Goal: Information Seeking & Learning: Learn about a topic

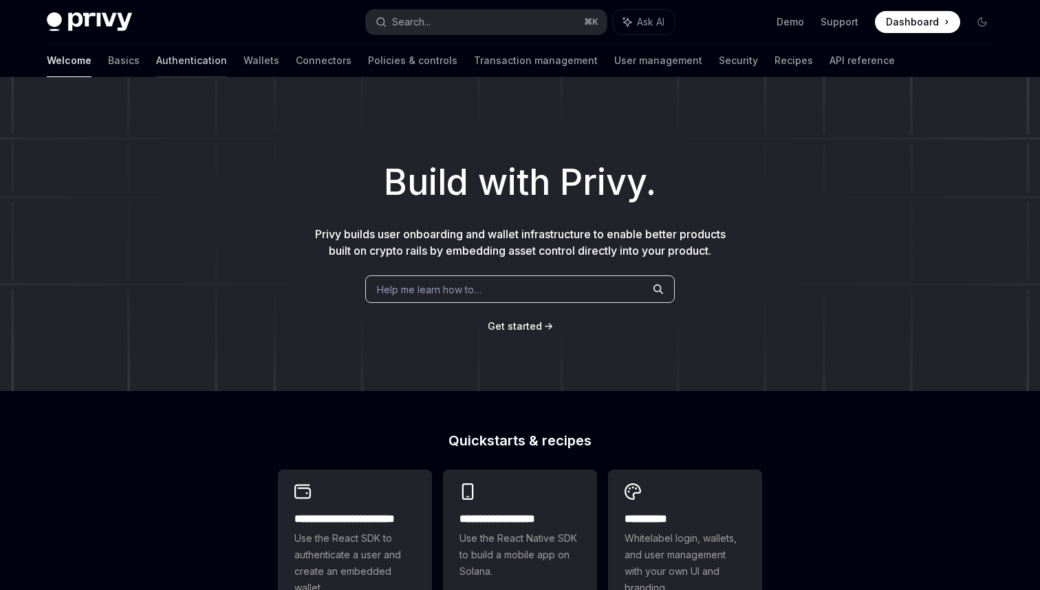
click at [156, 65] on link "Authentication" at bounding box center [191, 60] width 71 height 33
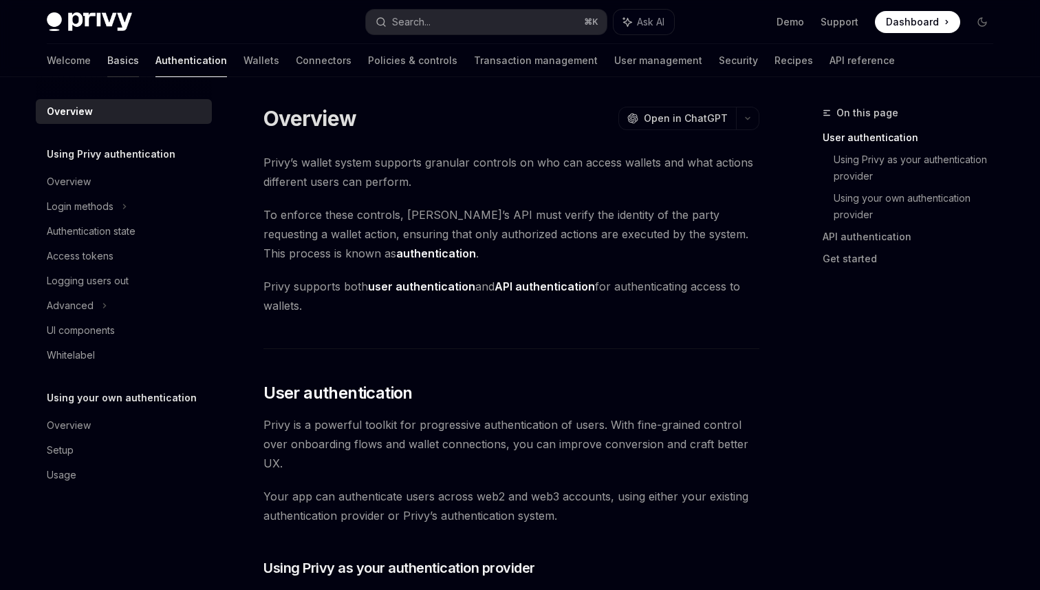
click at [107, 58] on link "Basics" at bounding box center [123, 60] width 32 height 33
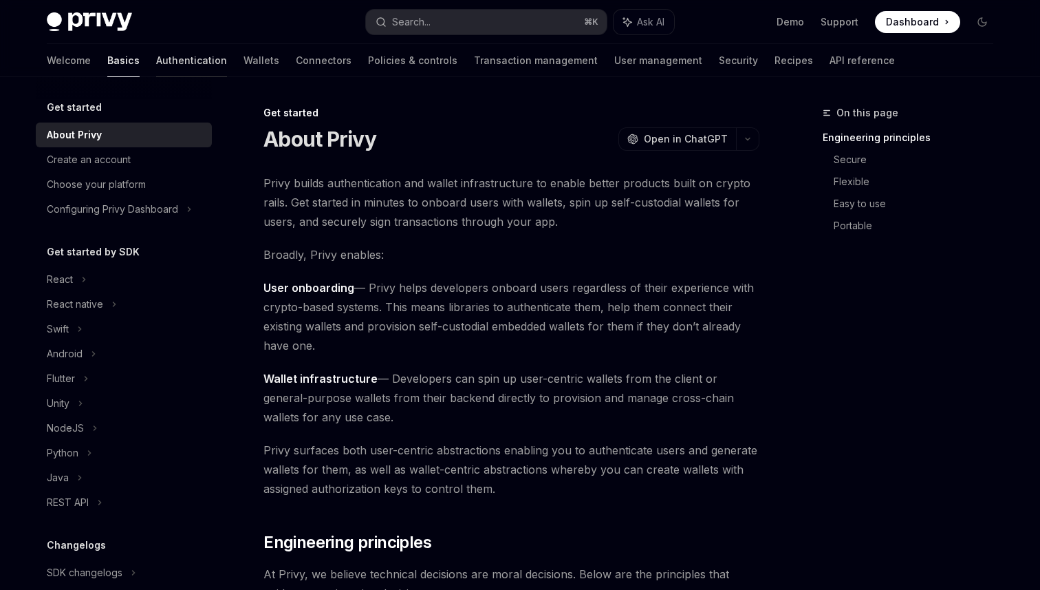
click at [156, 56] on link "Authentication" at bounding box center [191, 60] width 71 height 33
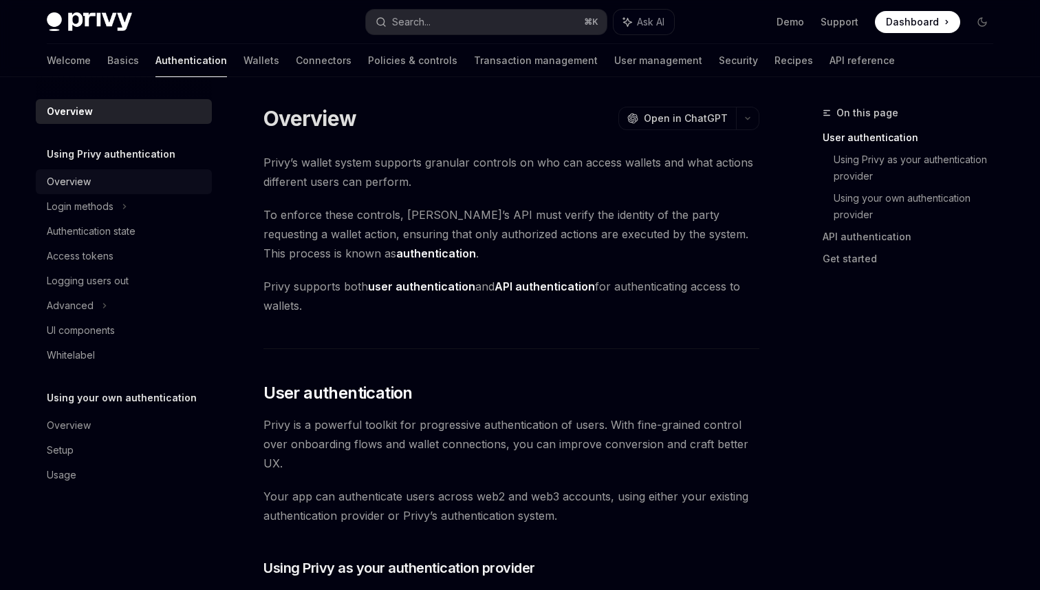
click at [127, 175] on div "Overview" at bounding box center [125, 181] width 157 height 17
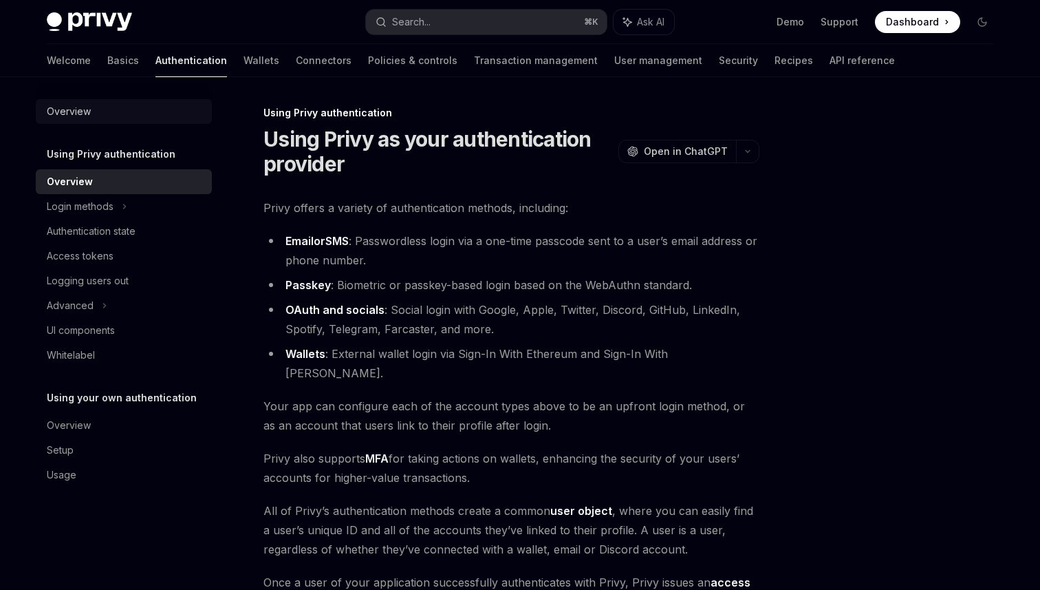
click at [136, 111] on div "Overview" at bounding box center [125, 111] width 157 height 17
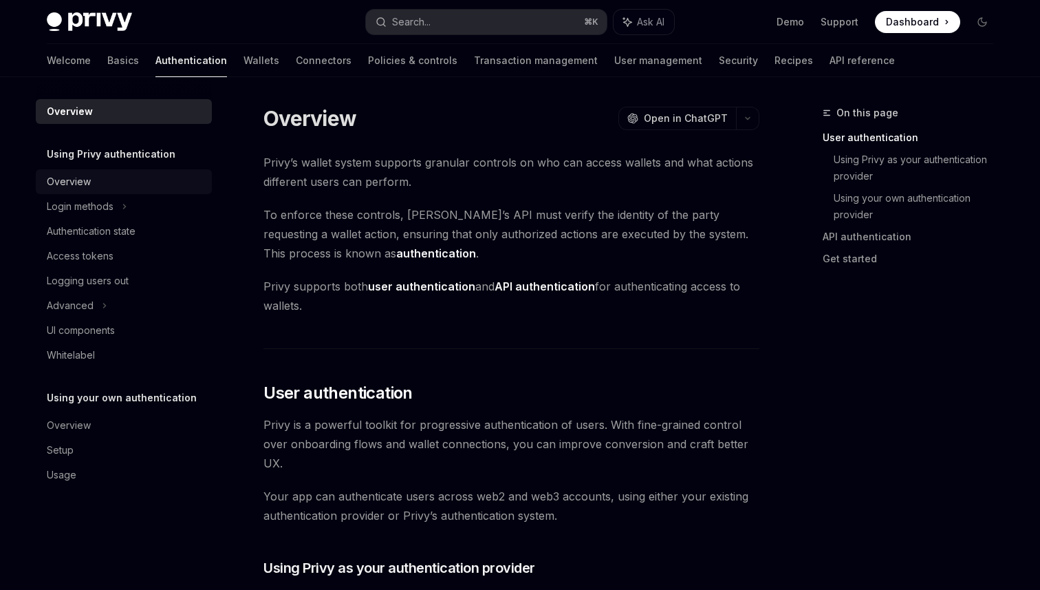
click at [127, 178] on div "Overview" at bounding box center [125, 181] width 157 height 17
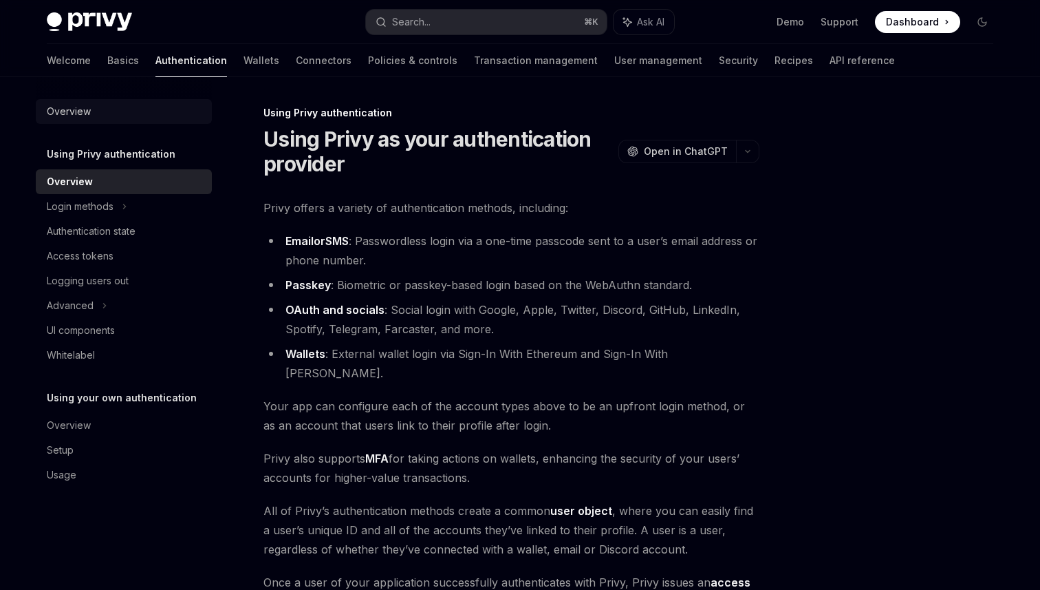
click at [149, 109] on div "Overview" at bounding box center [125, 111] width 157 height 17
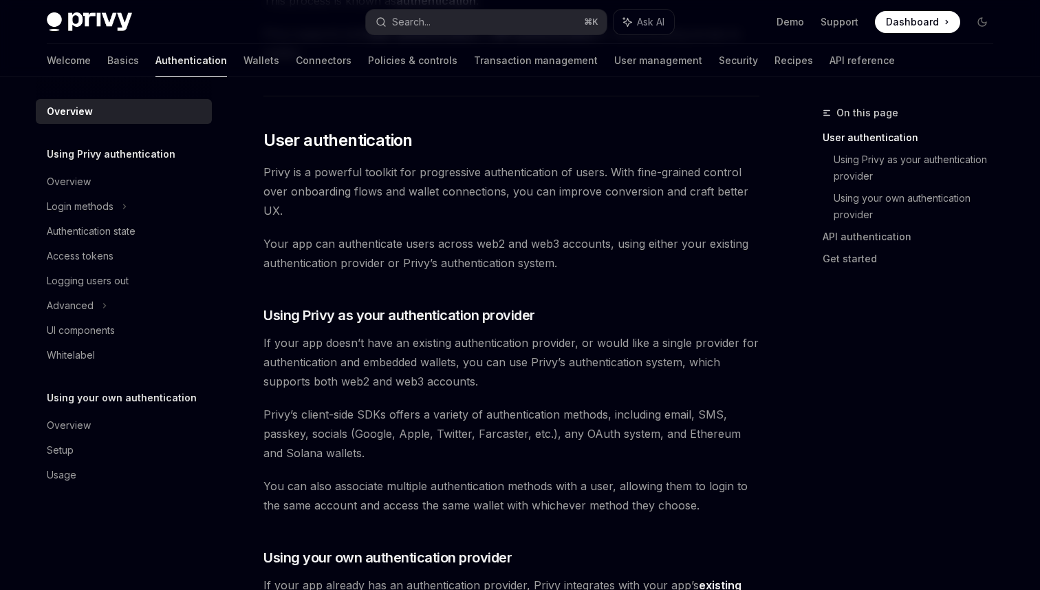
scroll to position [253, 0]
click at [244, 72] on link "Wallets" at bounding box center [262, 60] width 36 height 33
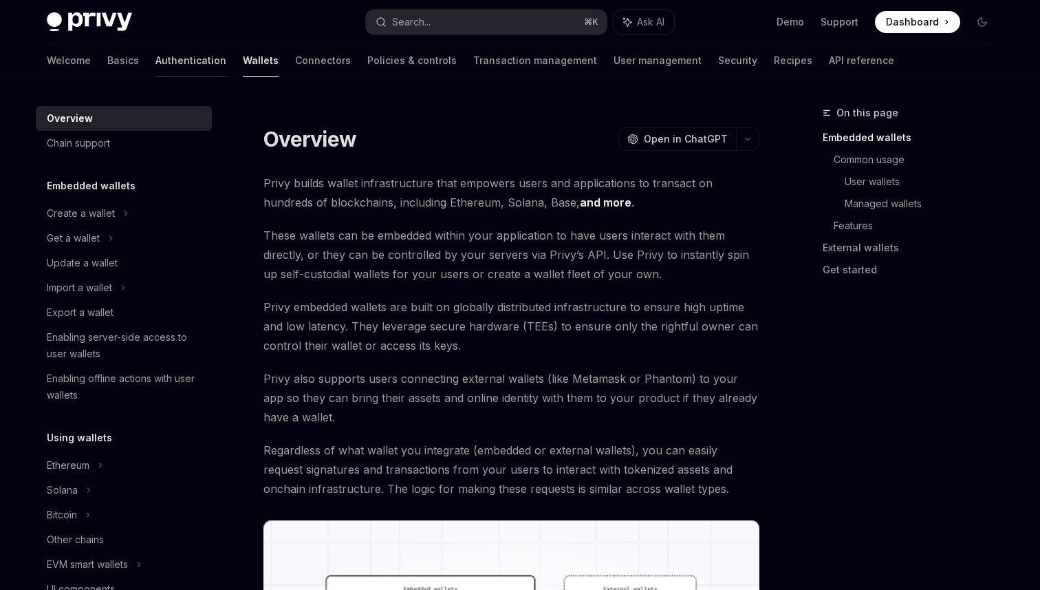
click at [156, 65] on link "Authentication" at bounding box center [191, 60] width 71 height 33
type textarea "*"
